Goal: Transaction & Acquisition: Purchase product/service

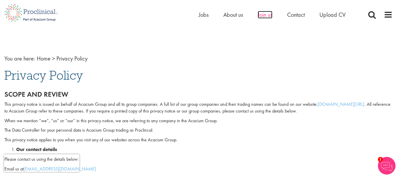
click at [265, 14] on span "Join us" at bounding box center [265, 15] width 15 height 8
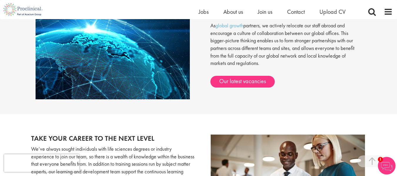
scroll to position [485, 0]
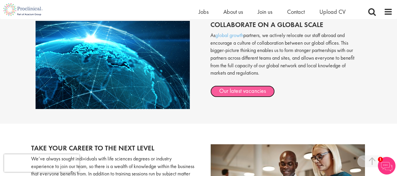
click at [236, 88] on link "Our latest vacancies" at bounding box center [242, 92] width 64 height 12
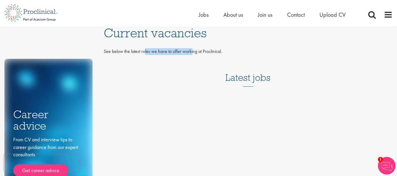
drag, startPoint x: 145, startPoint y: 53, endPoint x: 194, endPoint y: 53, distance: 49.1
click at [194, 53] on p "See below the latest roles we have to offer working at Proclinical." at bounding box center [248, 51] width 289 height 7
click at [201, 13] on span "Jobs" at bounding box center [204, 15] width 10 height 8
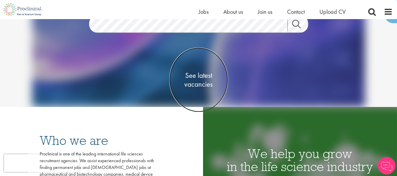
click at [193, 76] on span "See latest vacancies" at bounding box center [198, 80] width 59 height 18
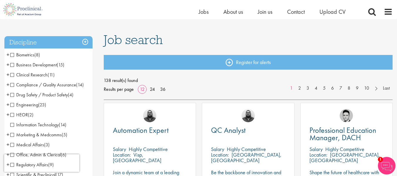
scroll to position [29, 0]
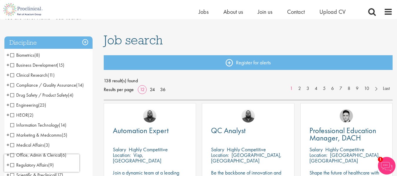
click at [13, 64] on span "Business Development" at bounding box center [33, 65] width 46 height 6
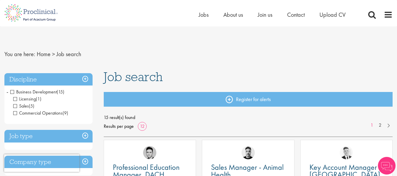
click at [11, 91] on span "Business Development" at bounding box center [33, 92] width 46 height 6
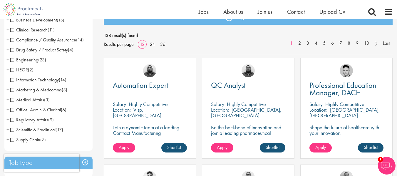
scroll to position [88, 0]
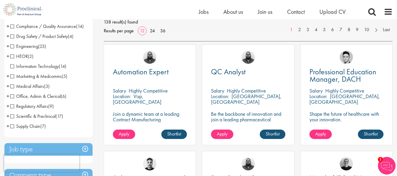
click at [7, 96] on span "+" at bounding box center [7, 96] width 3 height 9
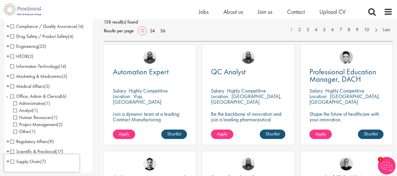
click at [7, 96] on span "-" at bounding box center [7, 96] width 2 height 9
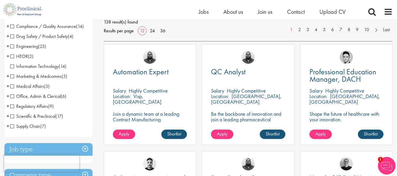
click at [7, 86] on span "+" at bounding box center [7, 86] width 3 height 9
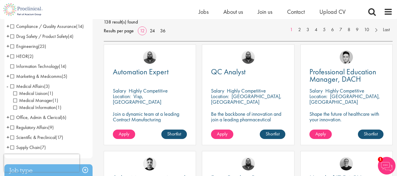
click at [7, 86] on span "-" at bounding box center [7, 86] width 2 height 9
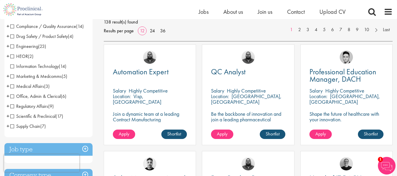
click at [8, 76] on span "+" at bounding box center [7, 76] width 3 height 9
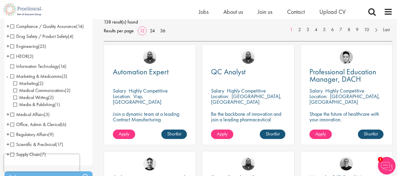
click at [8, 76] on span "-" at bounding box center [7, 76] width 2 height 9
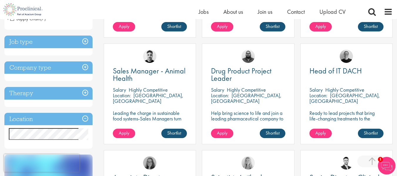
scroll to position [206, 0]
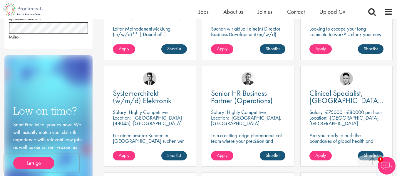
scroll to position [294, 0]
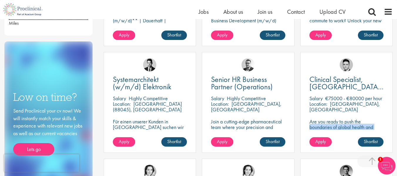
drag, startPoint x: 319, startPoint y: 122, endPoint x: 377, endPoint y: 129, distance: 58.6
click at [377, 129] on p "Are you ready to push the boundaries of global health and make a lasting impact…" at bounding box center [346, 136] width 74 height 34
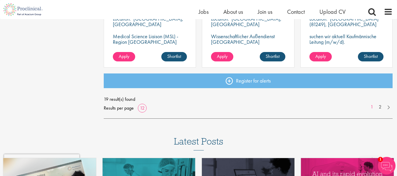
scroll to position [500, 0]
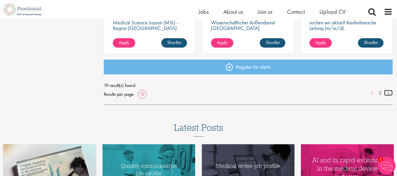
click at [389, 94] on link at bounding box center [388, 93] width 9 height 6
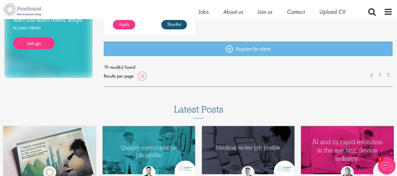
scroll to position [411, 0]
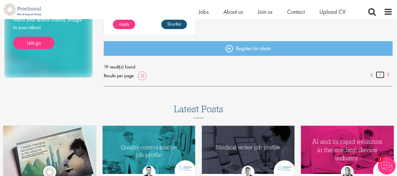
click at [380, 75] on link "1" at bounding box center [380, 74] width 9 height 7
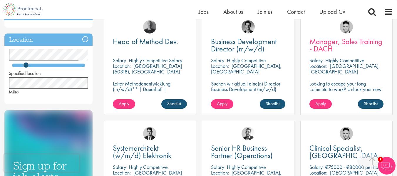
scroll to position [235, 0]
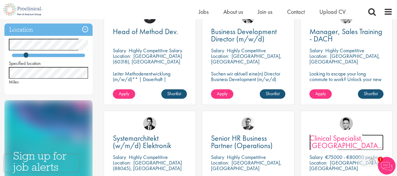
click at [328, 141] on span "Clinical Specialist, [GEOGRAPHIC_DATA] - Cardiac" at bounding box center [346, 145] width 74 height 25
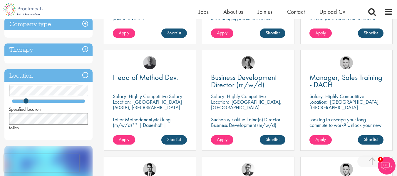
scroll to position [176, 0]
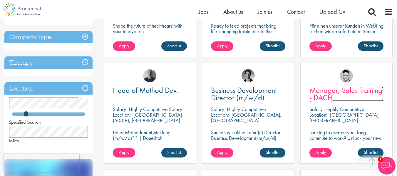
click at [317, 89] on span "Manager, Sales Training - DACH" at bounding box center [345, 93] width 73 height 17
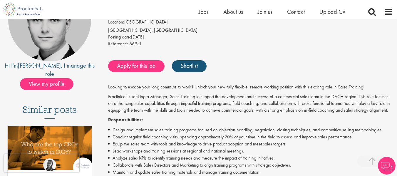
scroll to position [118, 0]
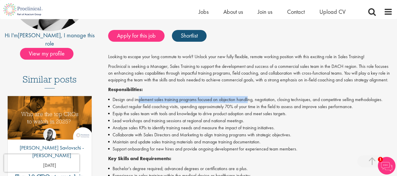
drag, startPoint x: 138, startPoint y: 99, endPoint x: 248, endPoint y: 101, distance: 110.2
click at [248, 101] on li "Design and implement sales training programs focused on objection handling, neg…" at bounding box center [250, 99] width 284 height 7
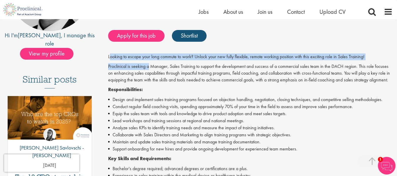
drag, startPoint x: 109, startPoint y: 55, endPoint x: 149, endPoint y: 64, distance: 40.7
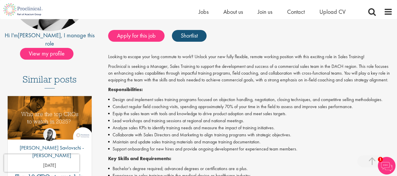
click at [179, 67] on p "Proclinical is seeking a Manager, Sales Training to support the development and…" at bounding box center [250, 73] width 284 height 20
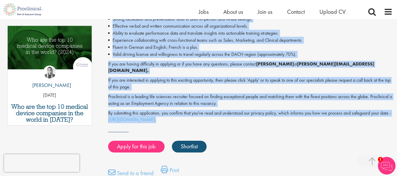
scroll to position [323, 0]
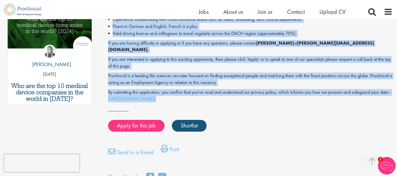
drag, startPoint x: 106, startPoint y: 54, endPoint x: 236, endPoint y: 92, distance: 135.0
copy div "Looking to escape your long commute to work? Unlock your new fully flexible, re…"
click at [141, 120] on link "Apply for this job" at bounding box center [136, 126] width 56 height 12
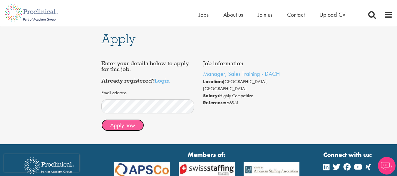
click at [135, 125] on button "Apply now" at bounding box center [122, 125] width 43 height 12
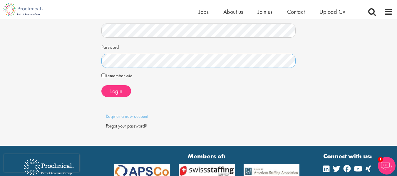
scroll to position [29, 0]
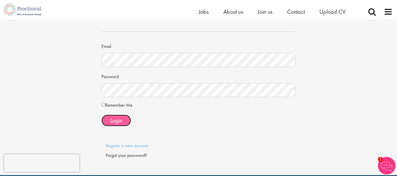
click at [117, 123] on span "Login" at bounding box center [116, 121] width 12 height 8
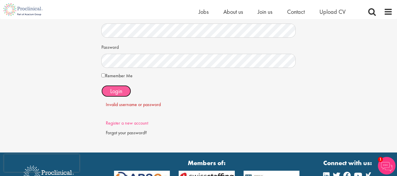
scroll to position [88, 0]
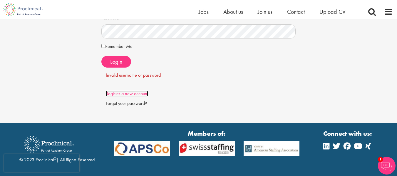
click at [131, 94] on link "Register a new account" at bounding box center [127, 94] width 42 height 6
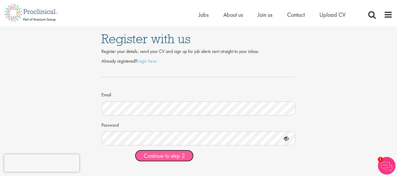
click at [151, 153] on span "Continue to step 2" at bounding box center [164, 156] width 41 height 8
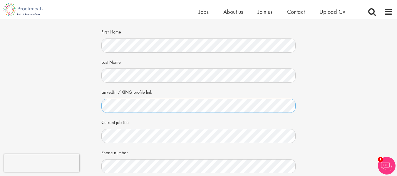
scroll to position [59, 0]
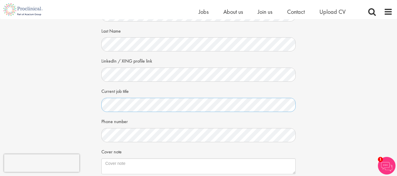
click at [86, 105] on div "Your personal details Please give us a few more details, which will help us fin…" at bounding box center [199, 94] width 406 height 269
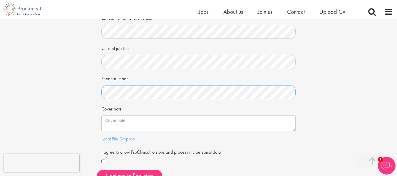
scroll to position [118, 0]
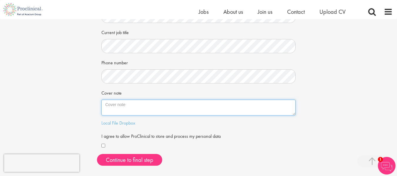
click at [224, 103] on textarea "Cover note" at bounding box center [198, 108] width 194 height 16
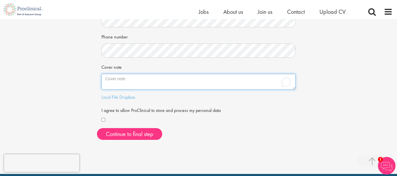
scroll to position [147, 0]
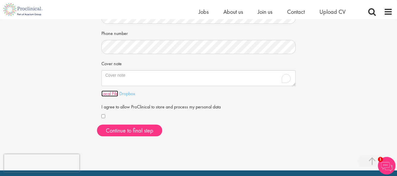
click at [113, 93] on link "Local File" at bounding box center [109, 94] width 17 height 6
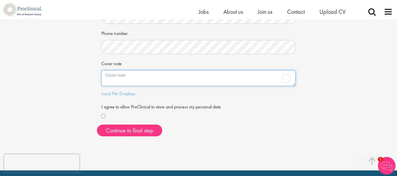
click at [161, 82] on textarea "Cover note" at bounding box center [198, 78] width 194 height 16
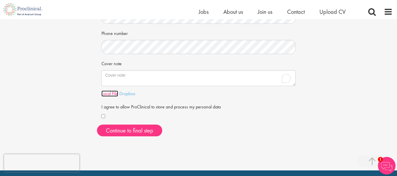
click at [114, 94] on link "Local File" at bounding box center [109, 94] width 17 height 6
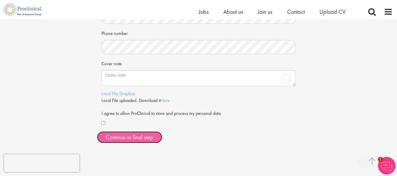
click at [125, 138] on button "Continue to final step" at bounding box center [129, 137] width 65 height 12
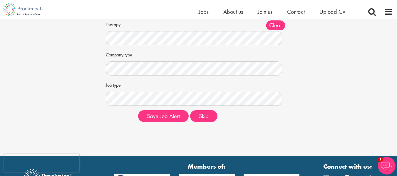
scroll to position [88, 0]
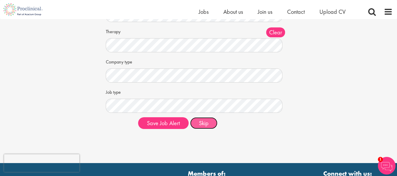
click at [204, 123] on button "Skip" at bounding box center [203, 123] width 27 height 12
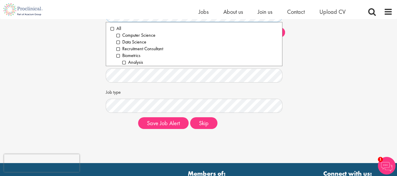
scroll to position [54, 0]
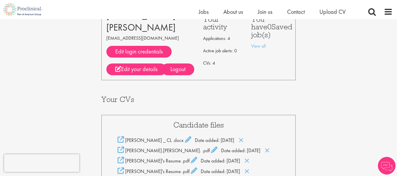
scroll to position [59, 0]
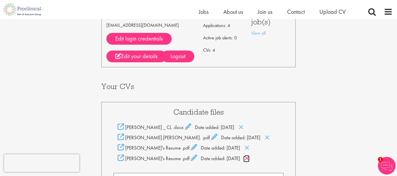
click at [244, 158] on icon at bounding box center [246, 158] width 5 height 6
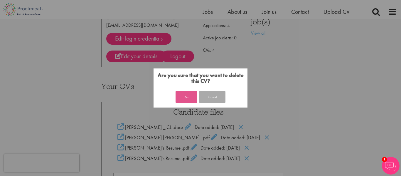
click at [187, 95] on button "Yes" at bounding box center [187, 97] width 22 height 12
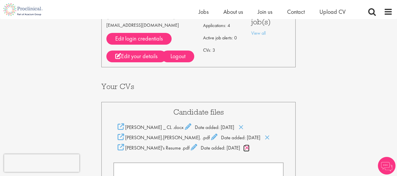
click at [244, 145] on icon at bounding box center [246, 148] width 5 height 6
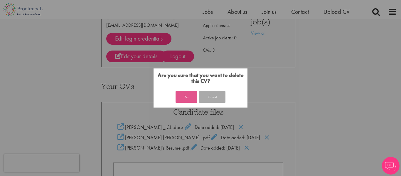
click at [190, 92] on button "Yes" at bounding box center [187, 97] width 22 height 12
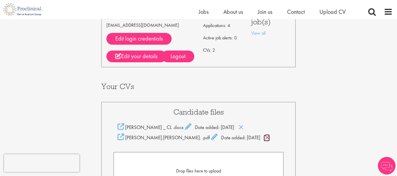
click at [265, 135] on icon at bounding box center [267, 137] width 5 height 6
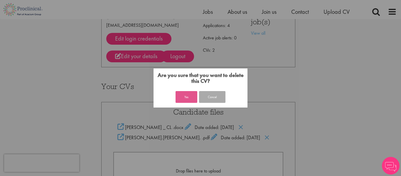
drag, startPoint x: 189, startPoint y: 95, endPoint x: 192, endPoint y: 96, distance: 3.1
click at [190, 95] on button "Yes" at bounding box center [187, 97] width 22 height 12
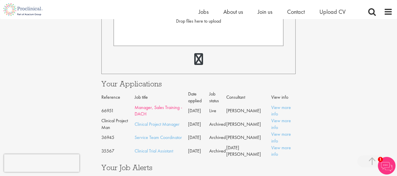
scroll to position [206, 0]
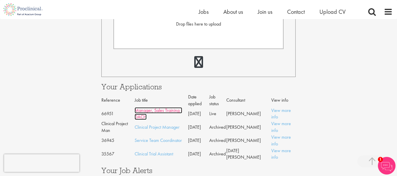
click at [167, 110] on link "Manager, Sales Training - DACH" at bounding box center [159, 113] width 48 height 13
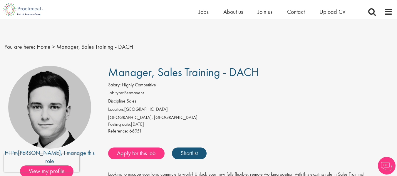
scroll to position [29, 0]
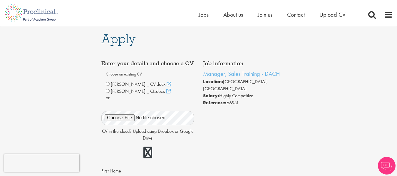
click at [135, 87] on span "[PERSON_NAME] _ CV.docx" at bounding box center [138, 84] width 55 height 6
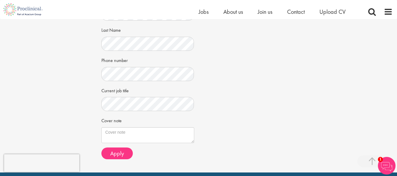
scroll to position [176, 0]
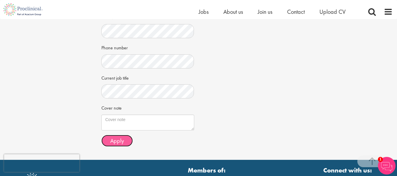
click at [123, 142] on button "Apply" at bounding box center [116, 141] width 31 height 12
